Goal: Task Accomplishment & Management: Use online tool/utility

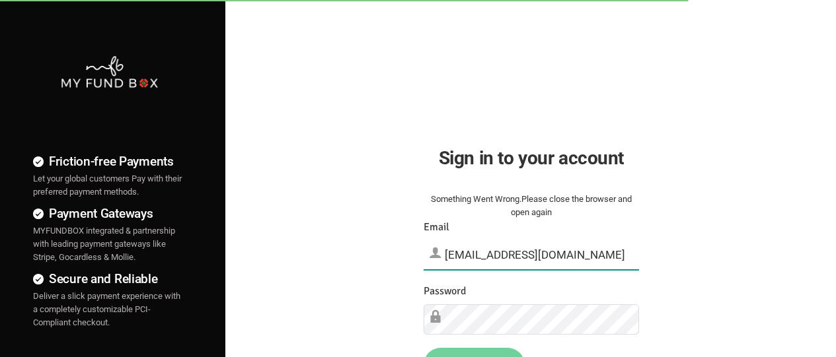
type input "[EMAIL_ADDRESS][DOMAIN_NAME]"
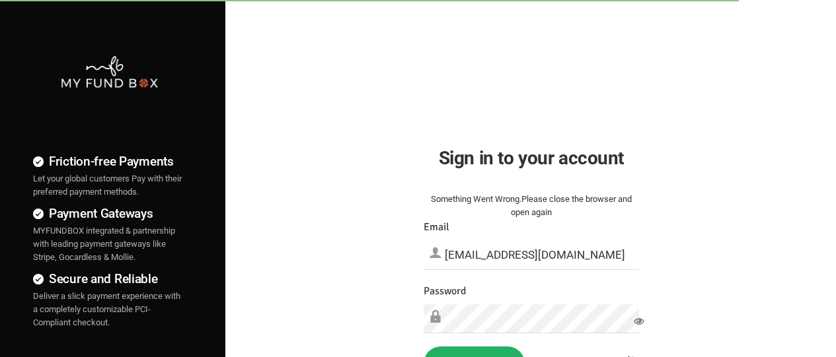
click at [474, 338] on button "Sign in" at bounding box center [473, 364] width 101 height 34
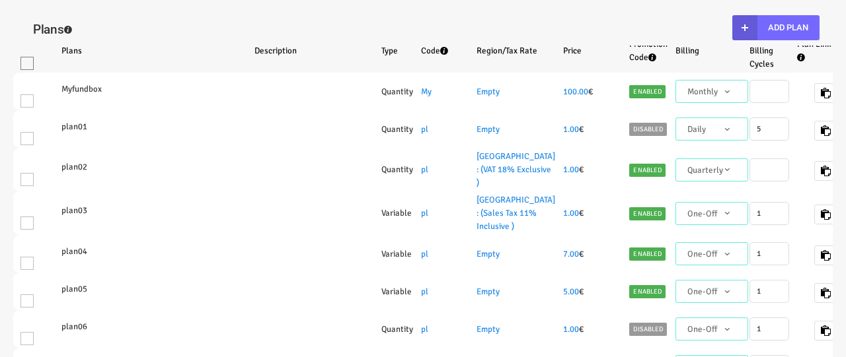
select select "100"
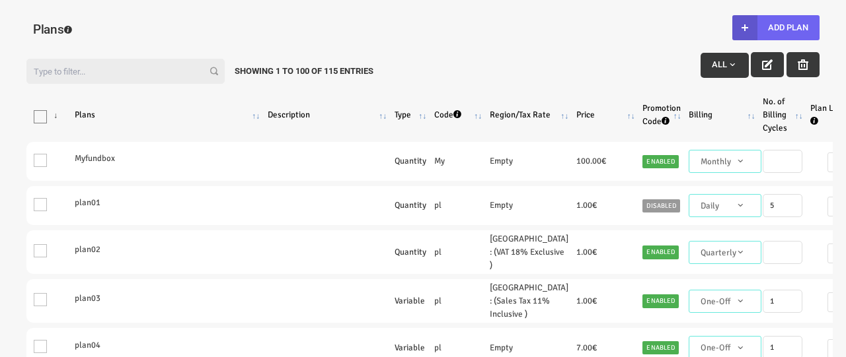
click at [775, 28] on button "Add Plan" at bounding box center [775, 27] width 87 height 25
type input "100"
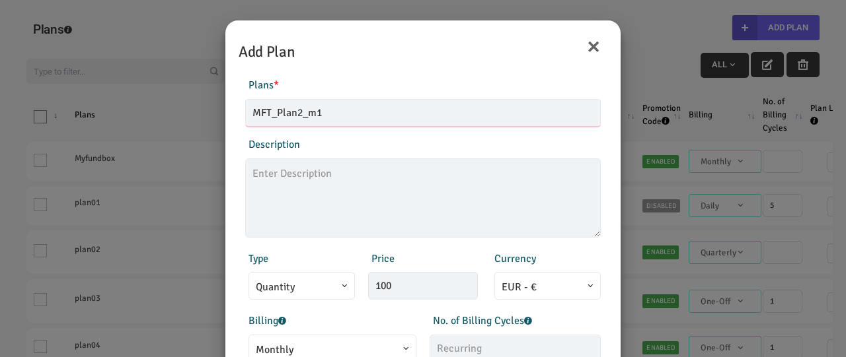
type input "MFT_Plan2_m1"
type textarea "MFT_Plan2_description"
click at [330, 346] on span "Monthly" at bounding box center [332, 350] width 153 height 17
type input "99.00"
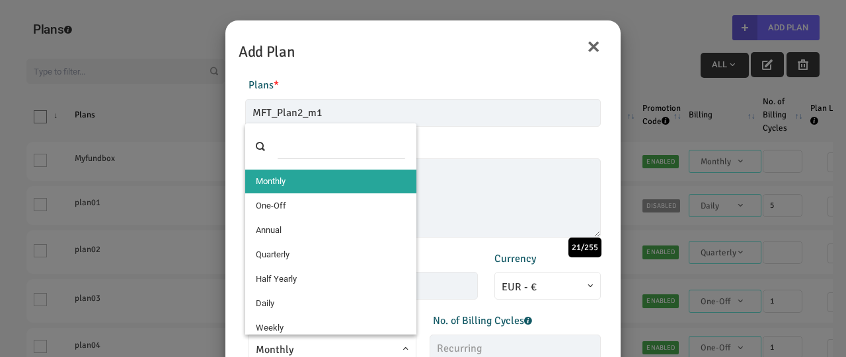
select select "4"
type input "1"
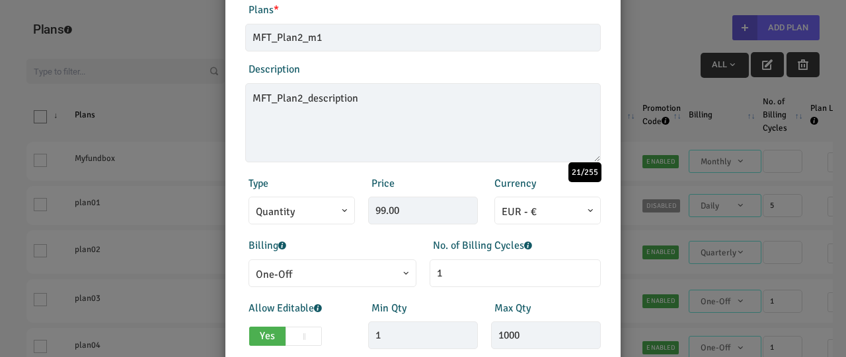
scroll to position [292, 0]
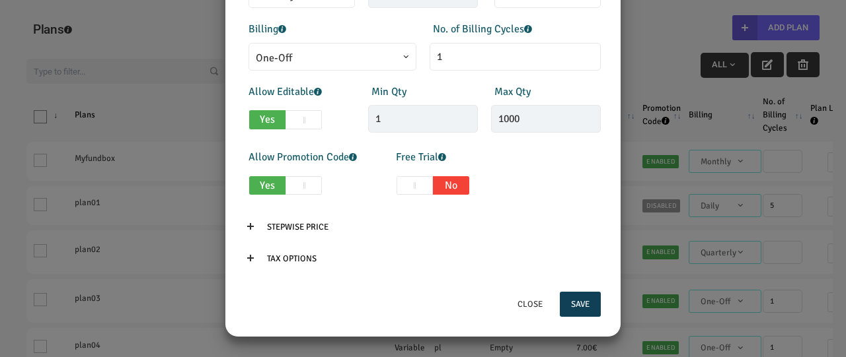
click at [579, 305] on button "Save" at bounding box center [580, 304] width 41 height 25
